Goal: Obtain resource: Obtain resource

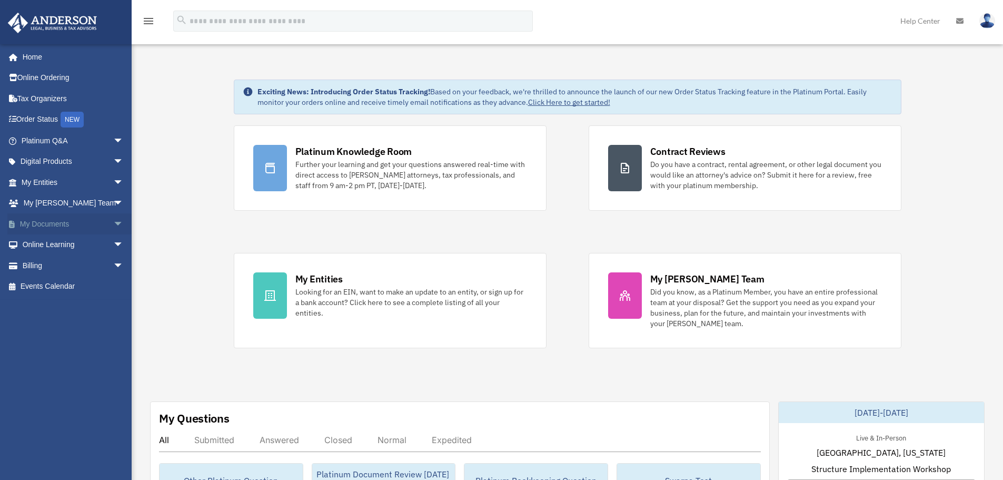
click at [113, 220] on span "arrow_drop_down" at bounding box center [123, 224] width 21 height 22
click at [62, 290] on link "Forms Library" at bounding box center [77, 286] width 125 height 21
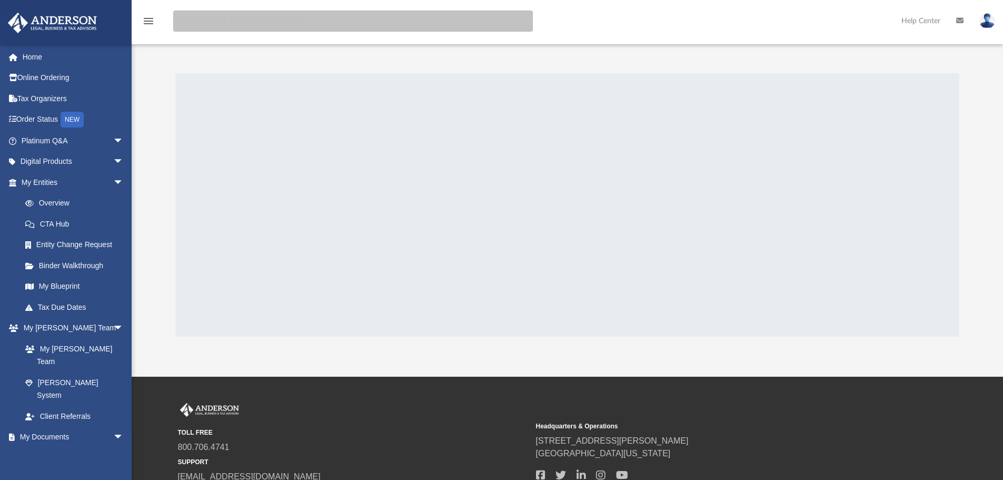
click at [283, 21] on input "search" at bounding box center [353, 21] width 360 height 21
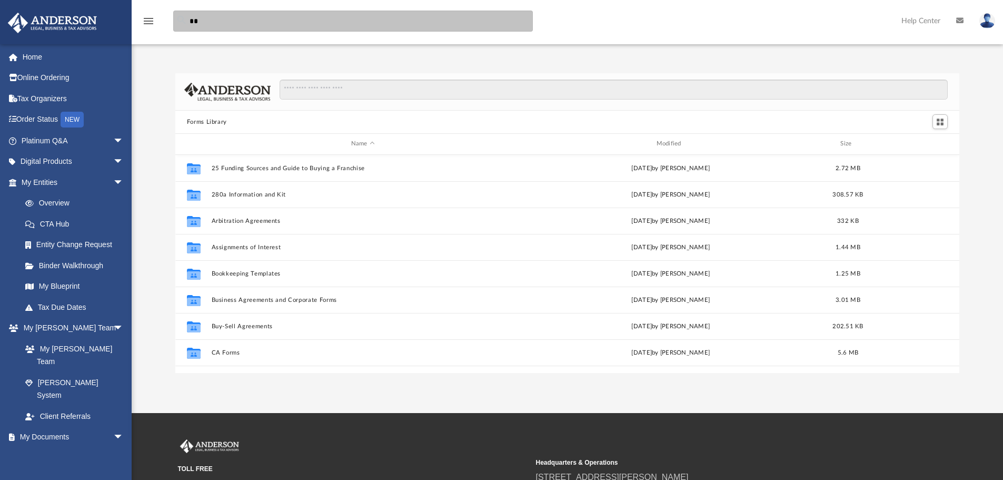
scroll to position [232, 776]
type input "*********"
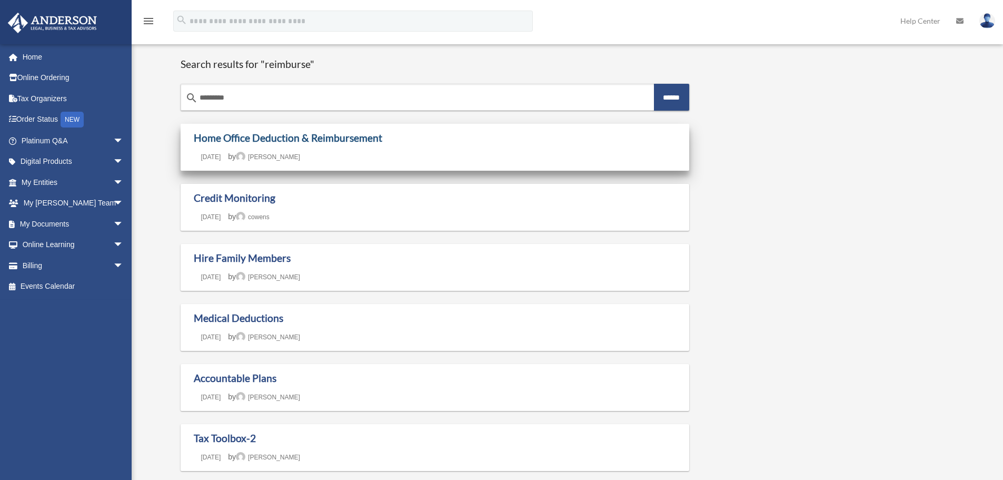
click at [284, 136] on link "Home Office Deduction & Reimbursement" at bounding box center [288, 138] width 189 height 12
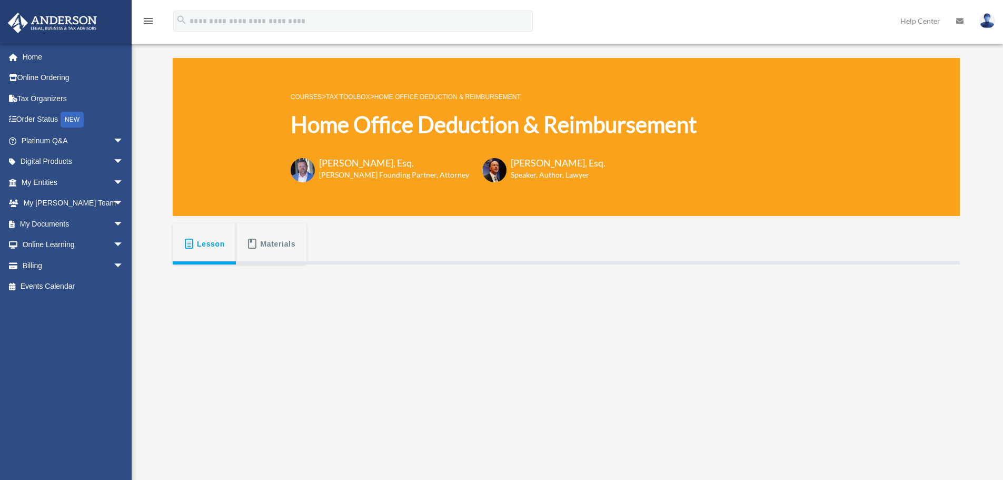
click at [272, 246] on span "Materials" at bounding box center [278, 243] width 35 height 19
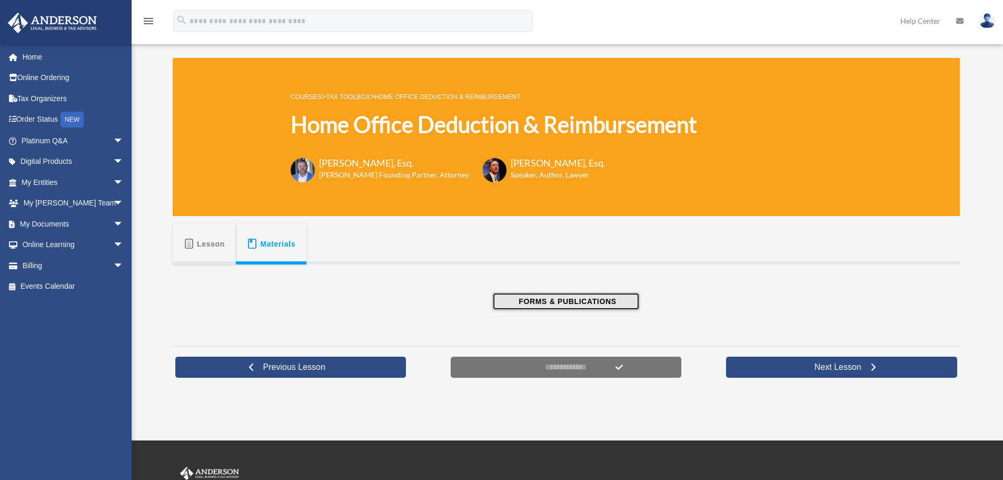
click at [562, 299] on span "FORMS & PUBLICATIONS" at bounding box center [565, 301] width 101 height 11
